Goal: Task Accomplishment & Management: Use online tool/utility

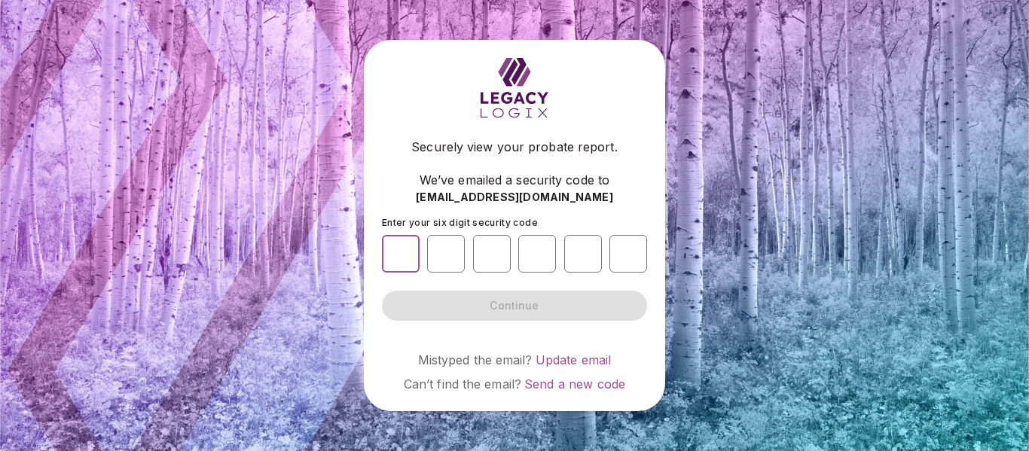
click at [399, 264] on input "number" at bounding box center [401, 254] width 38 height 38
type input "*"
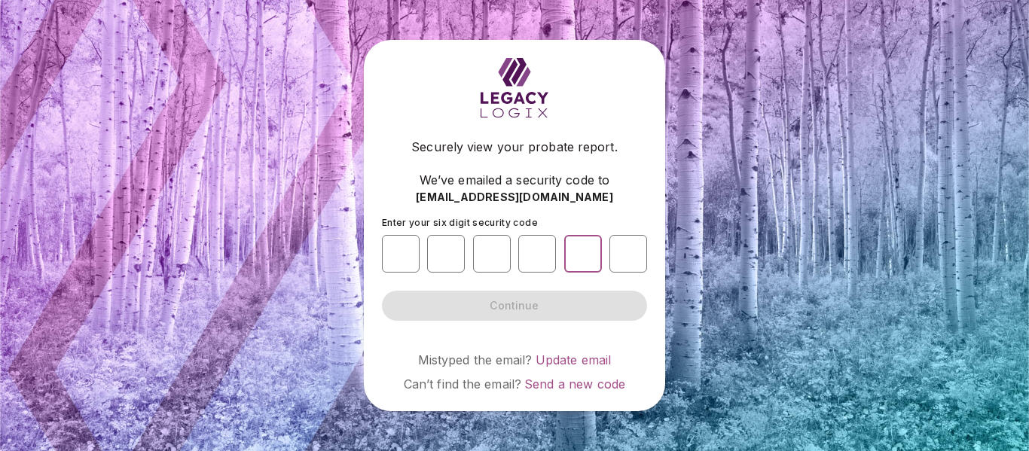
type input "*"
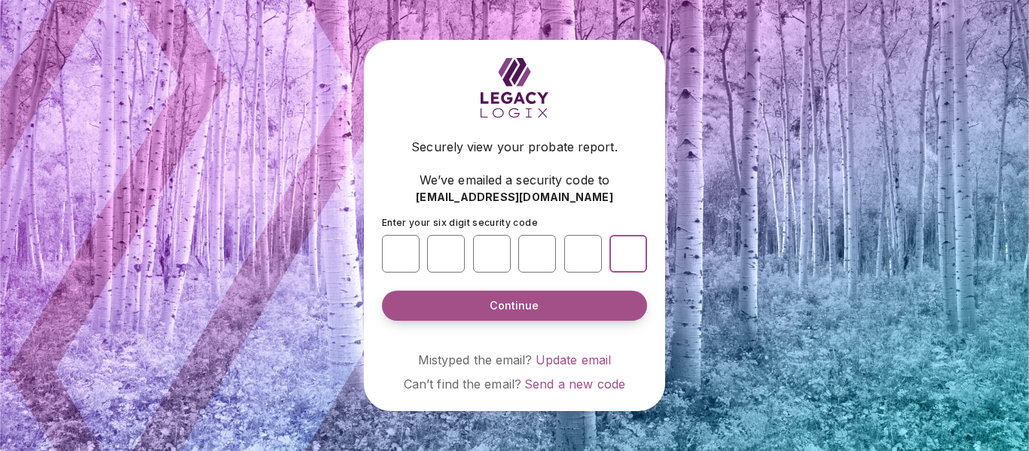
type input "*"
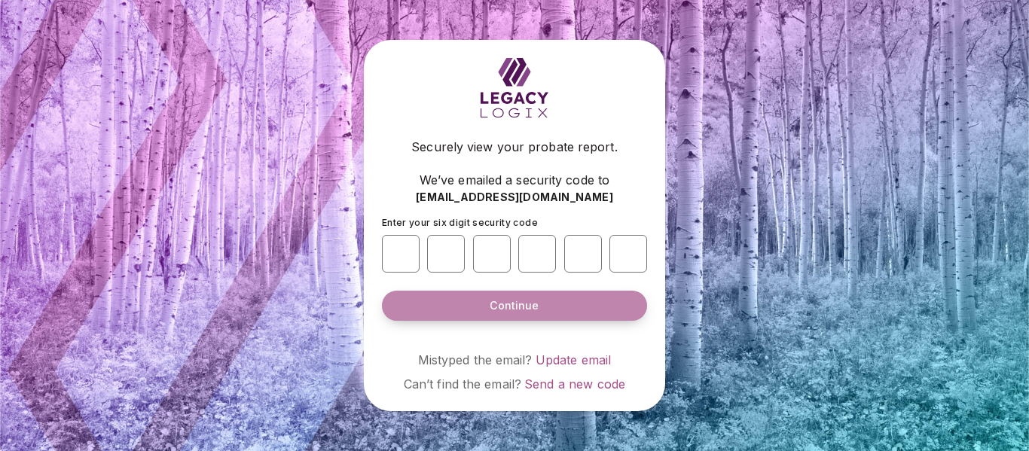
click at [507, 302] on span "Continue" at bounding box center [514, 305] width 49 height 15
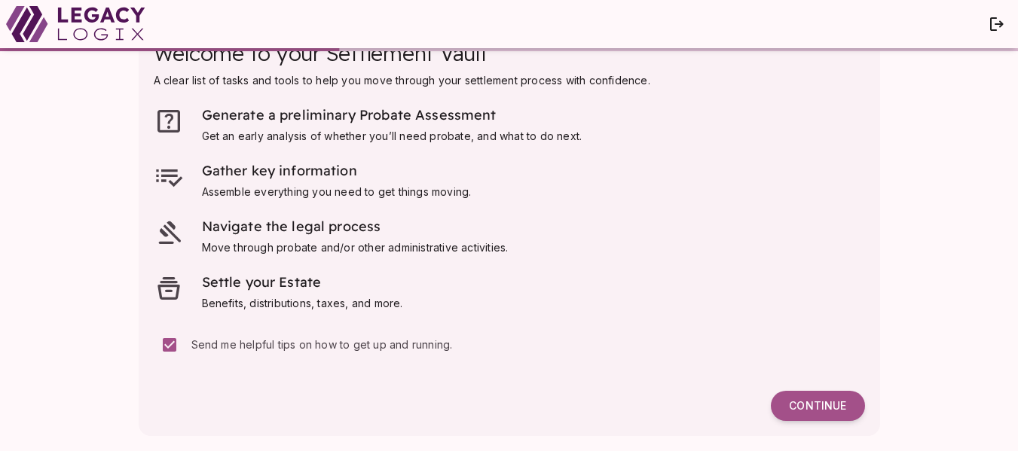
scroll to position [46, 0]
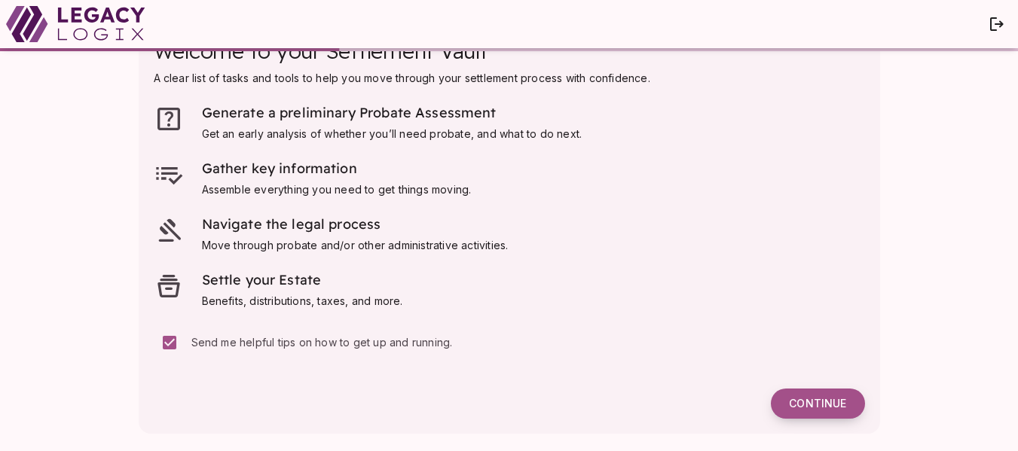
click at [819, 401] on span "Continue" at bounding box center [817, 404] width 57 height 14
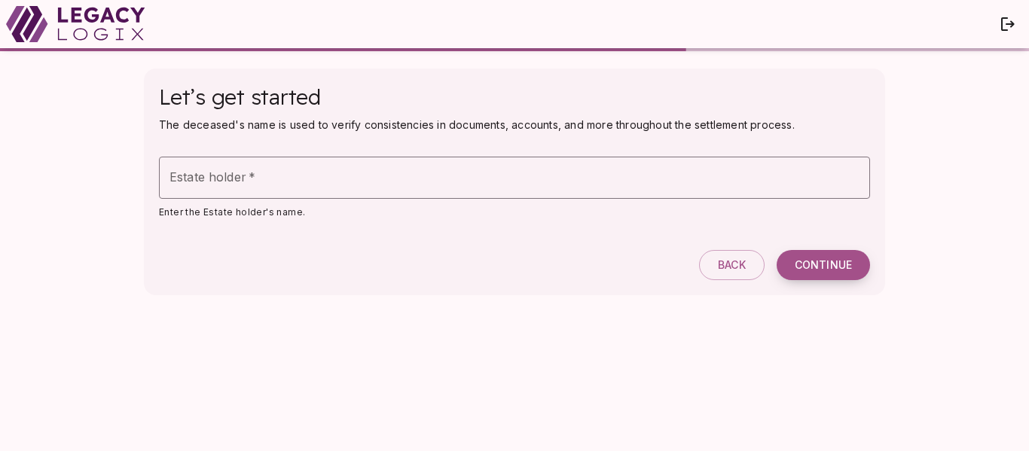
click at [818, 258] on button "Continue" at bounding box center [823, 265] width 93 height 30
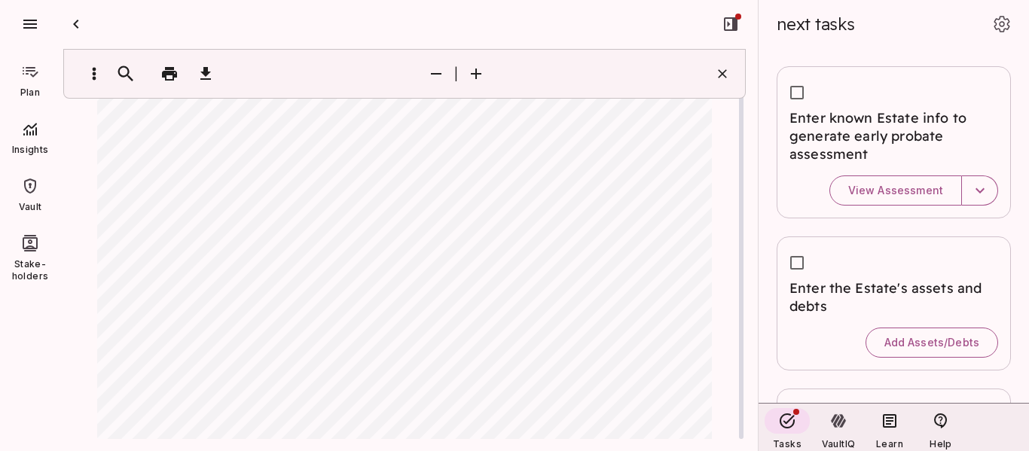
scroll to position [3003, 0]
